Goal: Task Accomplishment & Management: Manage account settings

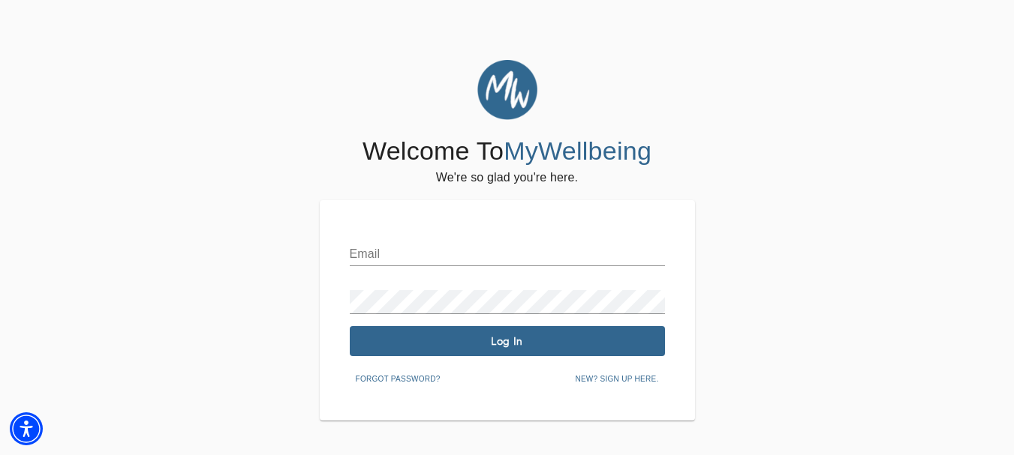
click at [379, 263] on input "text" at bounding box center [507, 254] width 315 height 24
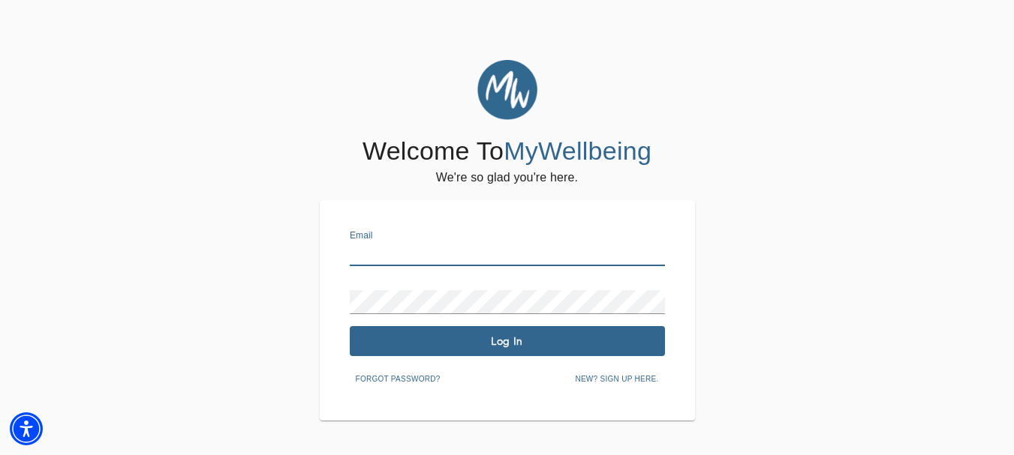
paste input "[EMAIL_ADDRESS][DOMAIN_NAME]"
type input "[EMAIL_ADDRESS][DOMAIN_NAME]"
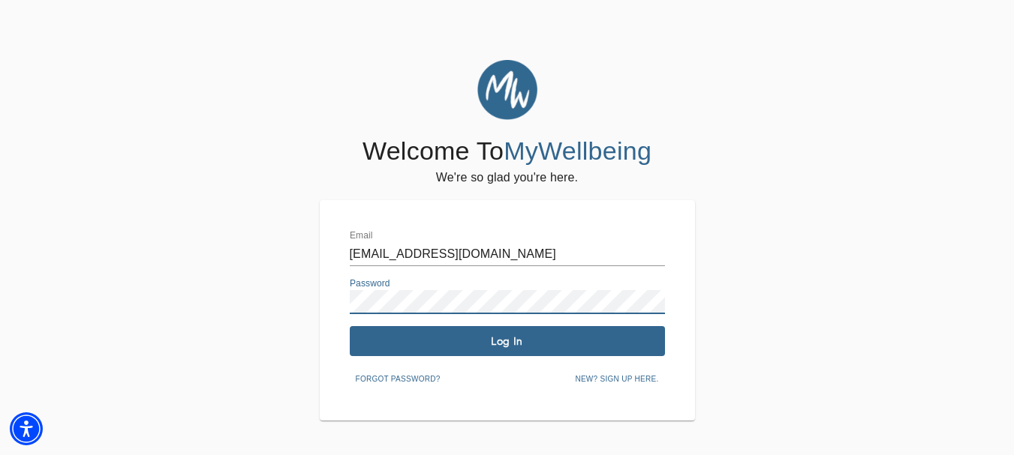
click at [500, 337] on span "Log In" at bounding box center [507, 342] width 303 height 14
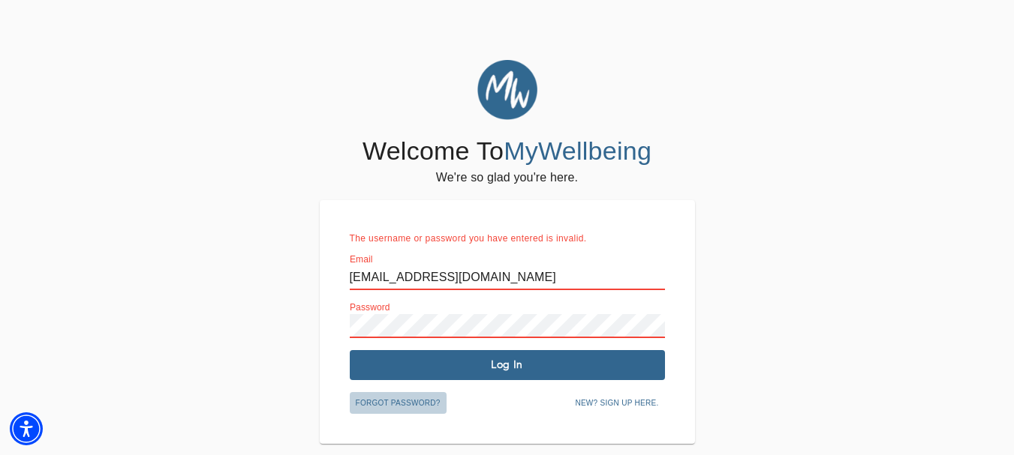
click at [419, 405] on span "Forgot password?" at bounding box center [398, 404] width 85 height 14
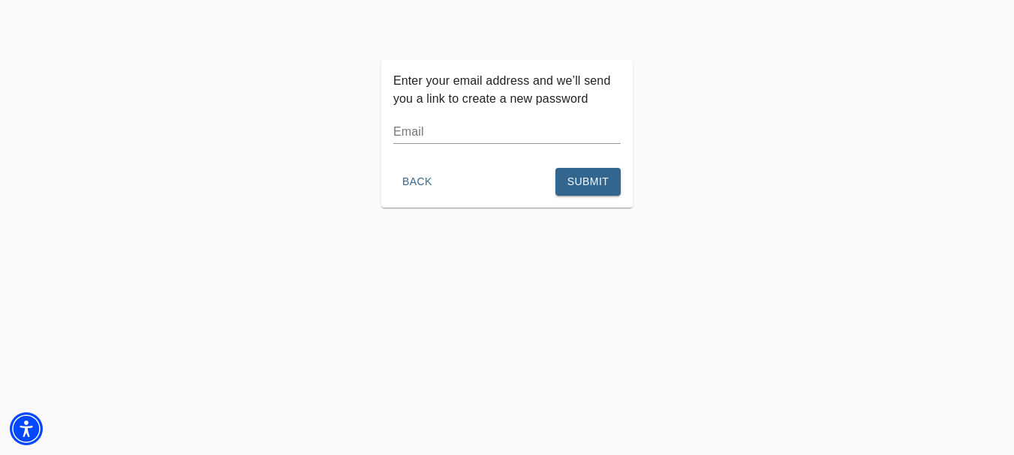
click at [432, 129] on input "text" at bounding box center [506, 132] width 227 height 24
type input "[EMAIL_ADDRESS][DOMAIN_NAME]"
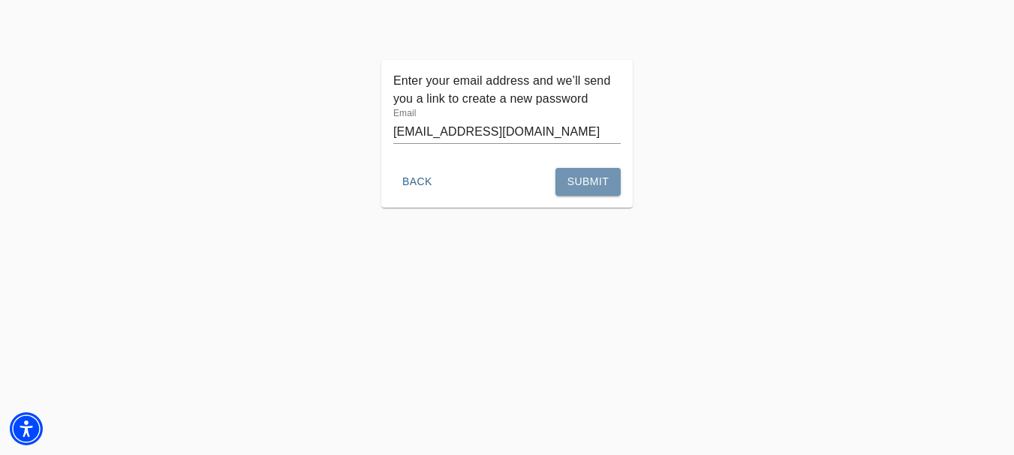
click at [582, 176] on span "Submit" at bounding box center [587, 182] width 41 height 19
